Goal: Check status

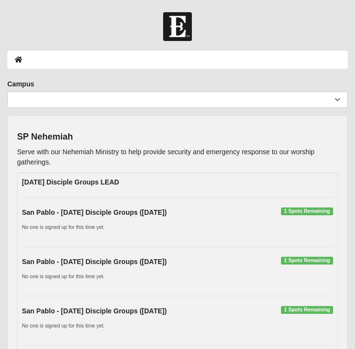
drag, startPoint x: 0, startPoint y: 0, endPoint x: 148, endPoint y: 161, distance: 218.7
click at [169, 184] on div "Monday Disciple Groups LEAD San Pablo - Monday Disciple Groups (10/13/2025) 1 S…" at bounding box center [177, 300] width 321 height 256
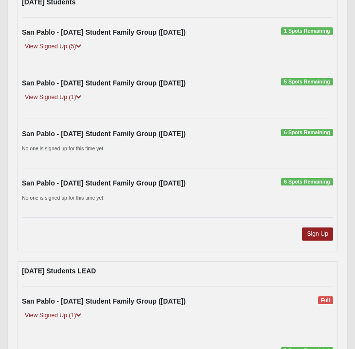
scroll to position [934, 0]
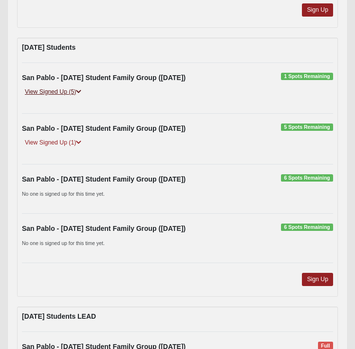
click at [54, 94] on link "View Signed Up (5)" at bounding box center [53, 92] width 62 height 10
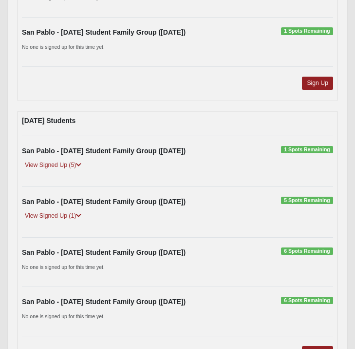
scroll to position [862, 0]
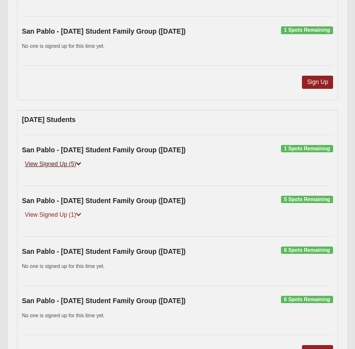
click at [51, 164] on link "View Signed Up (5)" at bounding box center [53, 164] width 62 height 10
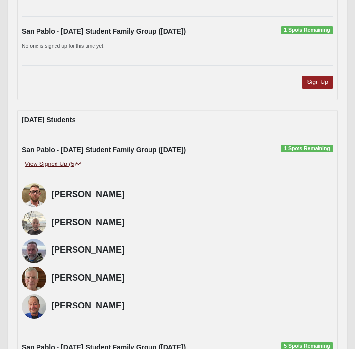
click at [51, 164] on link "View Signed Up (5)" at bounding box center [53, 164] width 62 height 10
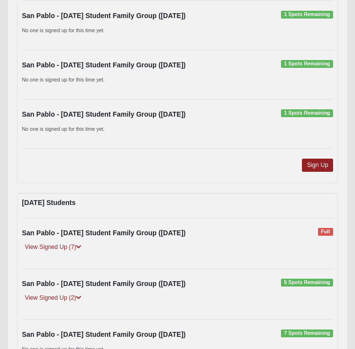
scroll to position [1316, 0]
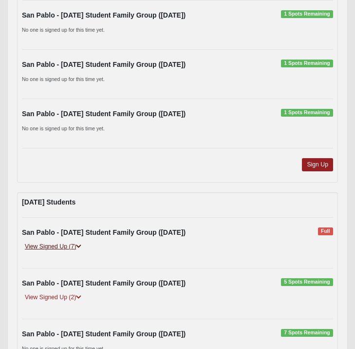
click at [58, 248] on link "View Signed Up (7)" at bounding box center [53, 246] width 62 height 10
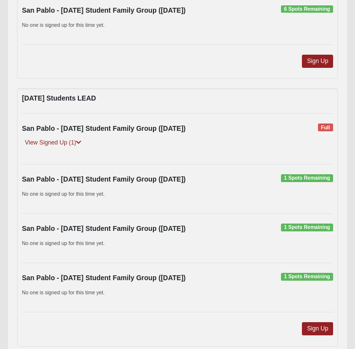
scroll to position [1154, 0]
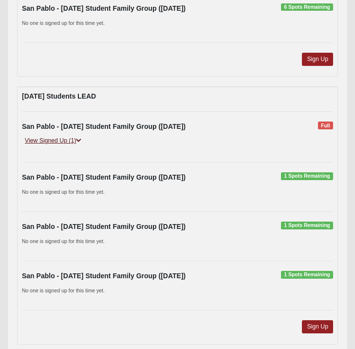
click at [55, 137] on link "View Signed Up (1)" at bounding box center [53, 141] width 62 height 10
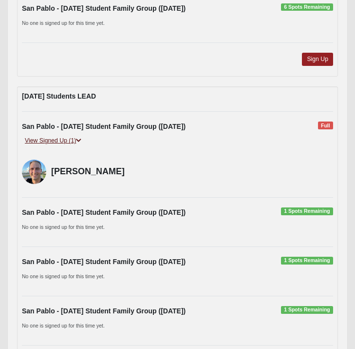
click at [55, 137] on link "View Signed Up (1)" at bounding box center [53, 141] width 62 height 10
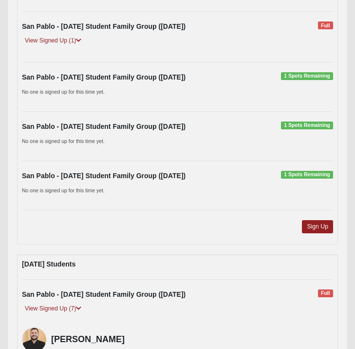
scroll to position [1266, 0]
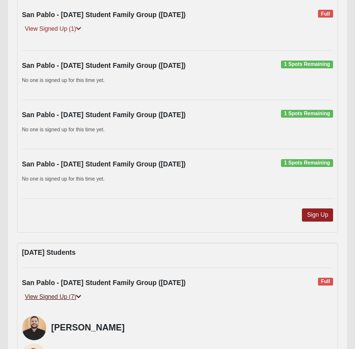
click at [57, 295] on link "View Signed Up (7)" at bounding box center [53, 297] width 62 height 10
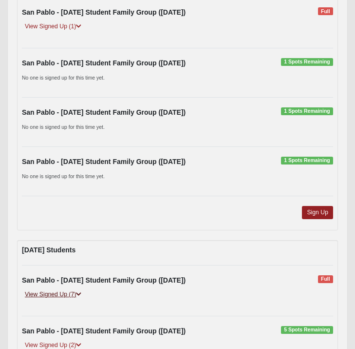
scroll to position [1270, 0]
